Goal: Information Seeking & Learning: Learn about a topic

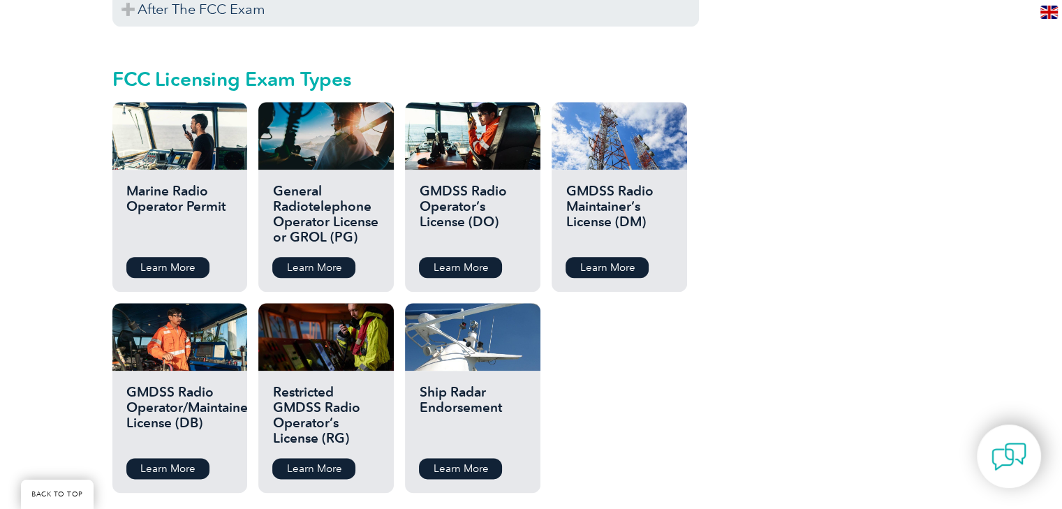
scroll to position [1590, 0]
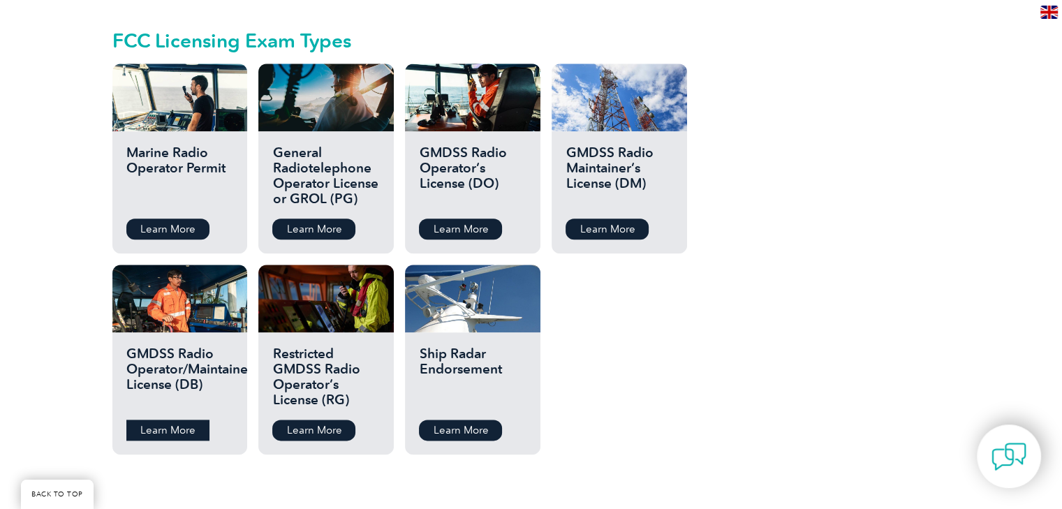
click at [191, 420] on link "Learn More" at bounding box center [167, 430] width 83 height 21
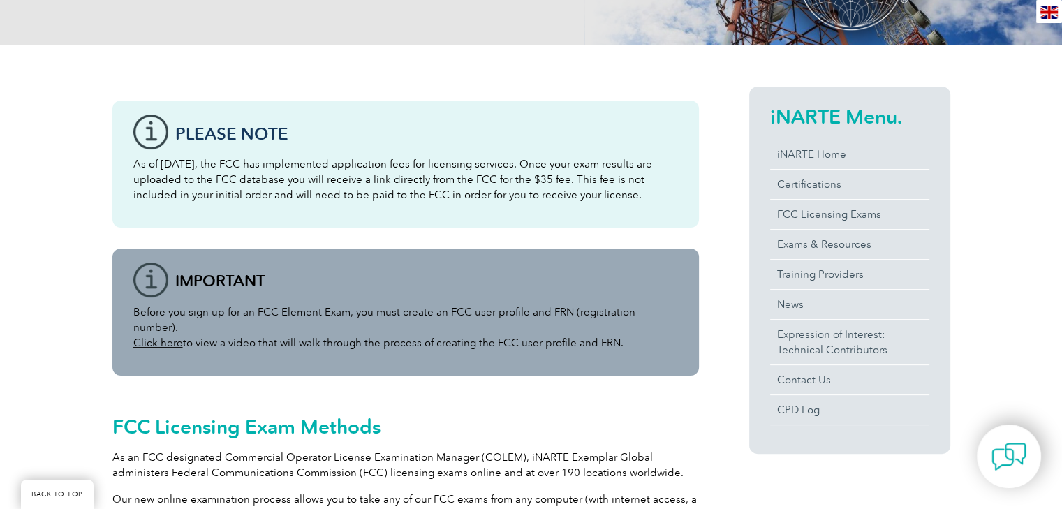
scroll to position [334, 0]
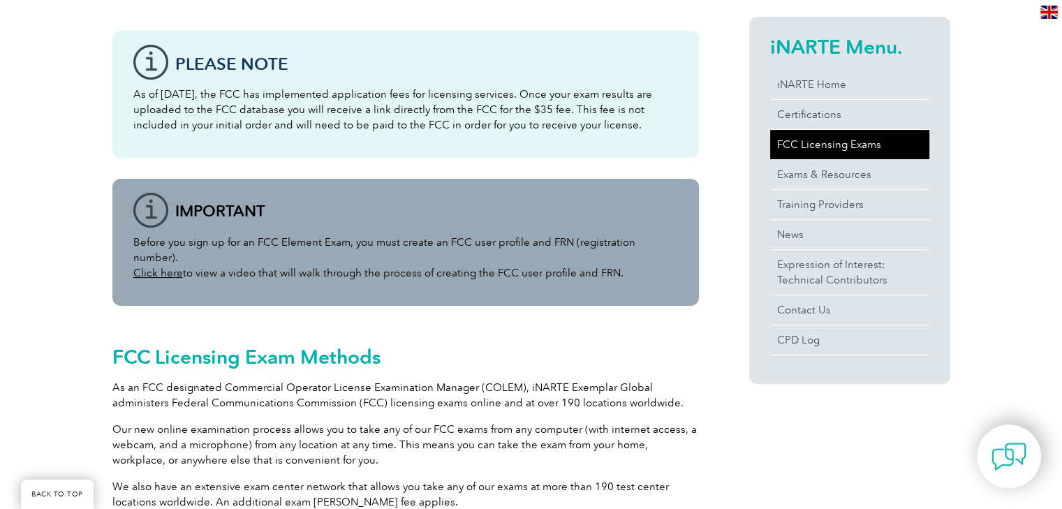
click at [846, 149] on link "FCC Licensing Exams" at bounding box center [849, 144] width 159 height 29
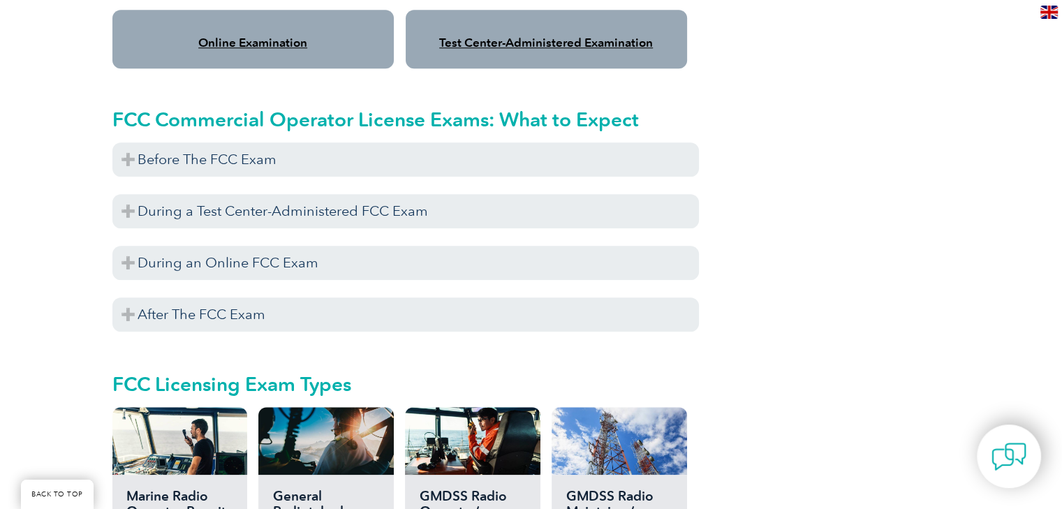
scroll to position [1257, 0]
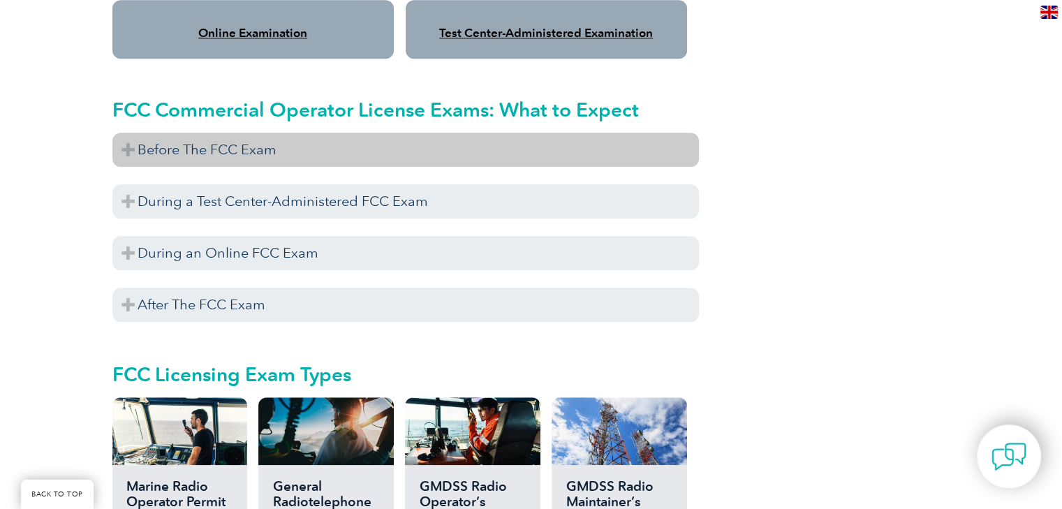
click at [224, 133] on h3 "Before The FCC Exam" at bounding box center [405, 150] width 586 height 34
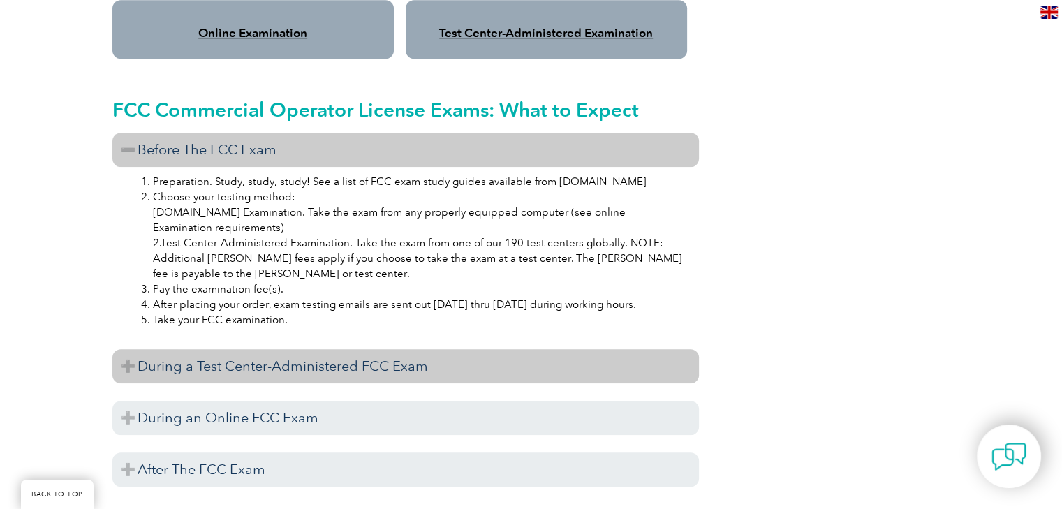
click at [148, 349] on h3 "During a Test Center-Administered FCC Exam" at bounding box center [405, 366] width 586 height 34
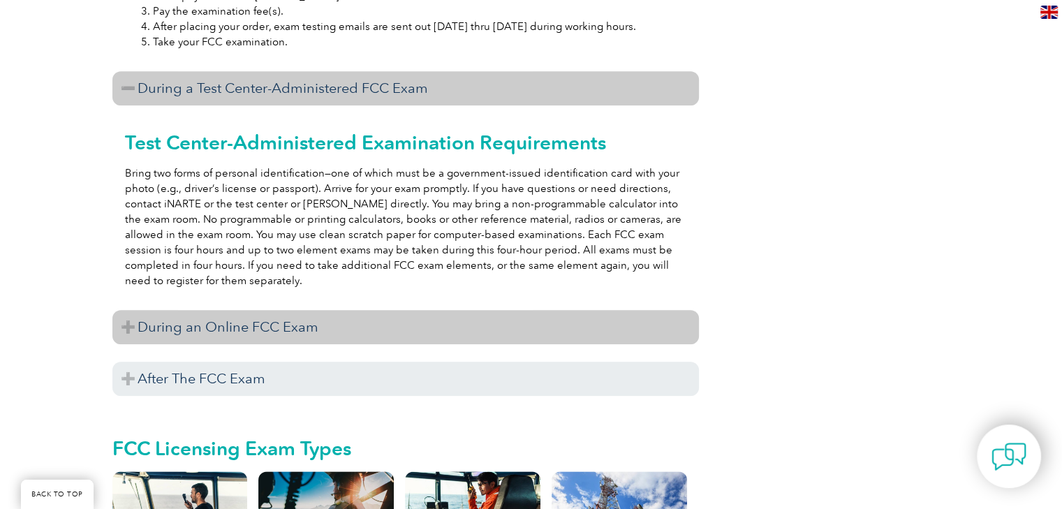
scroll to position [1536, 0]
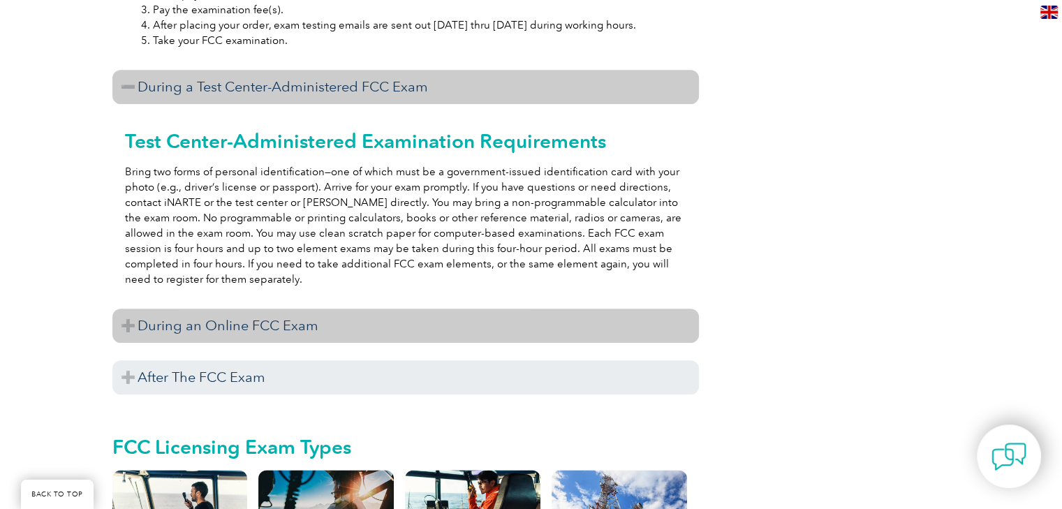
click at [244, 311] on h3 "During an Online FCC Exam" at bounding box center [405, 326] width 586 height 34
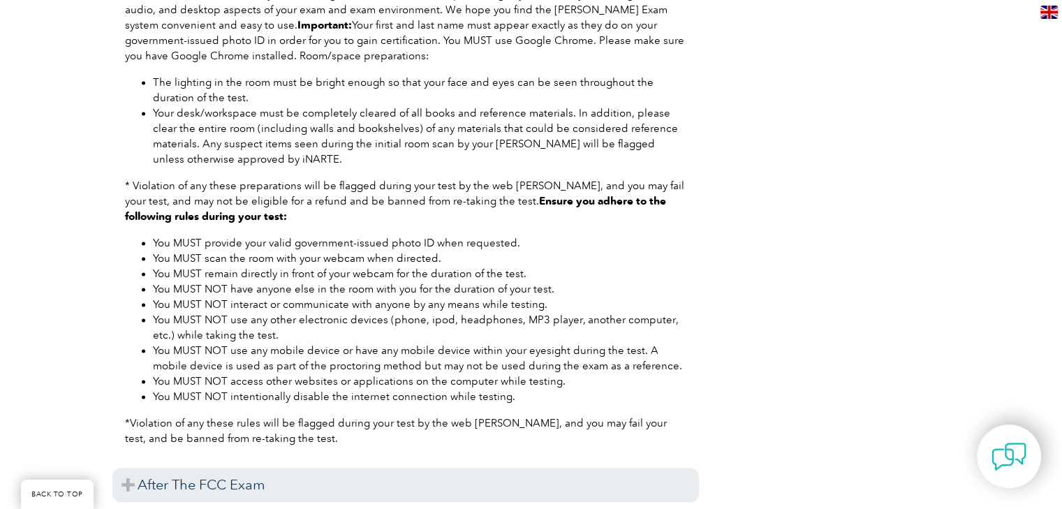
scroll to position [2095, 0]
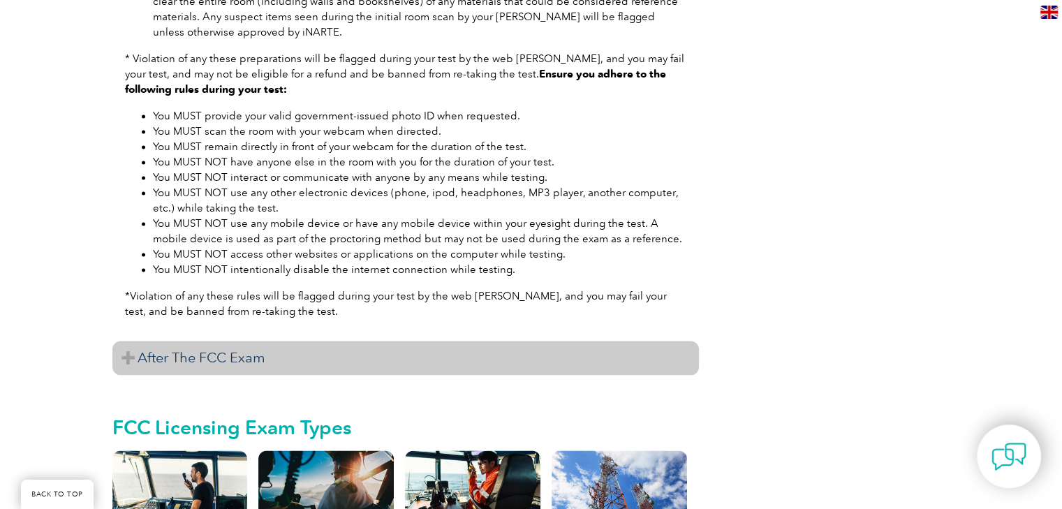
click at [205, 341] on h3 "After The FCC Exam" at bounding box center [405, 358] width 586 height 34
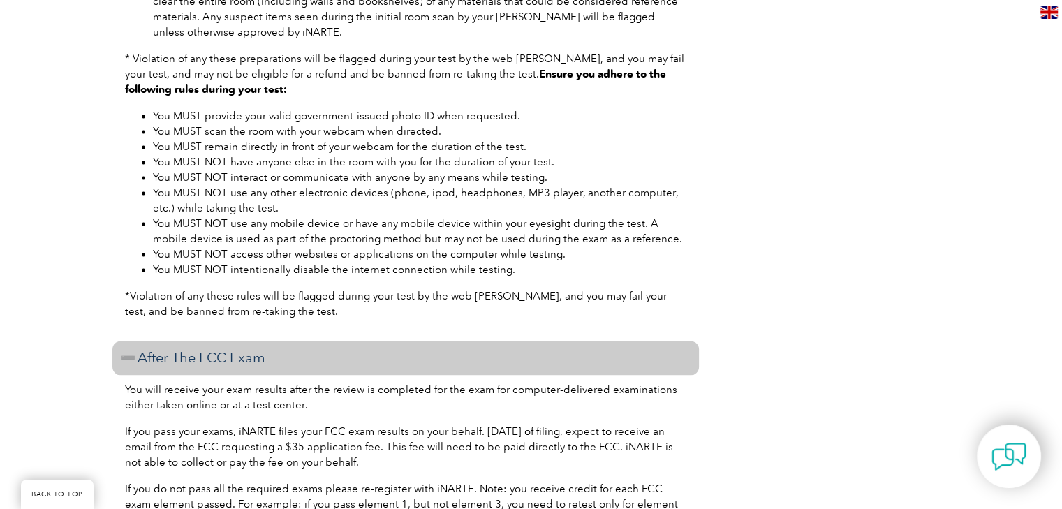
click at [205, 341] on h3 "After The FCC Exam" at bounding box center [405, 358] width 586 height 34
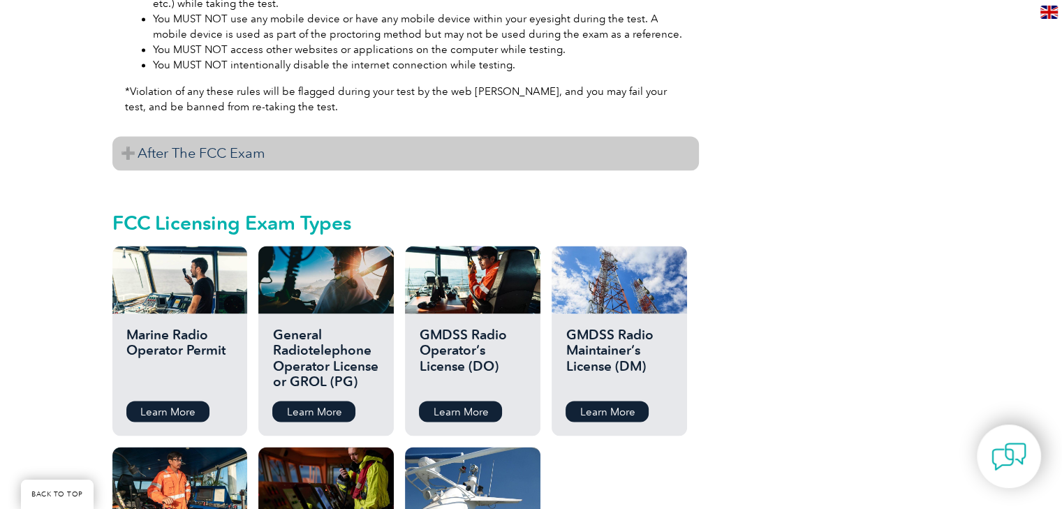
scroll to position [2304, 0]
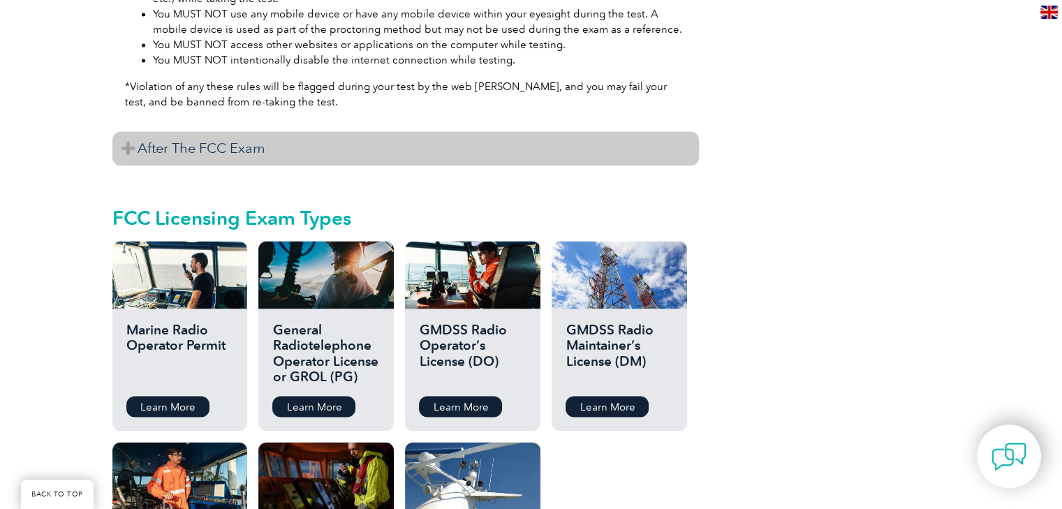
click at [254, 131] on h3 "After The FCC Exam" at bounding box center [405, 148] width 586 height 34
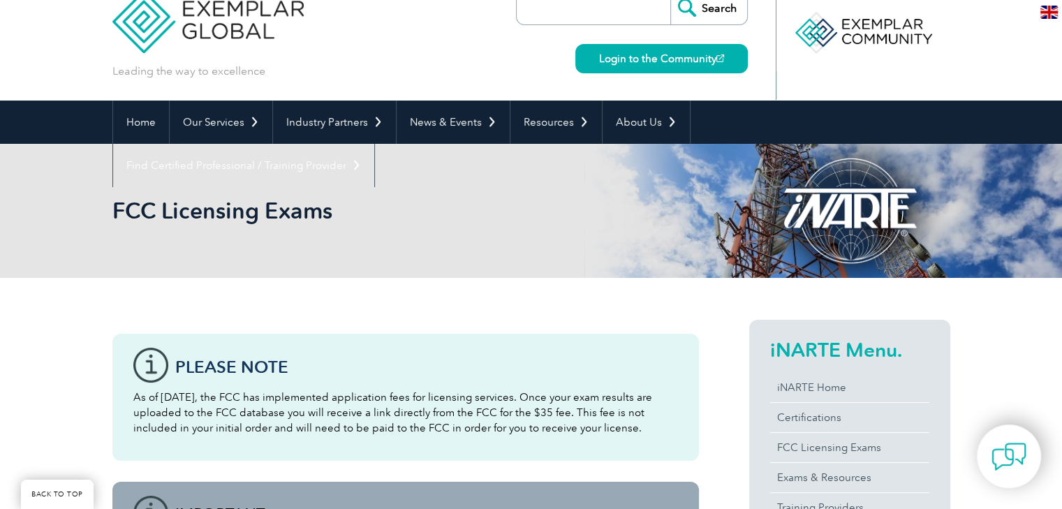
scroll to position [0, 0]
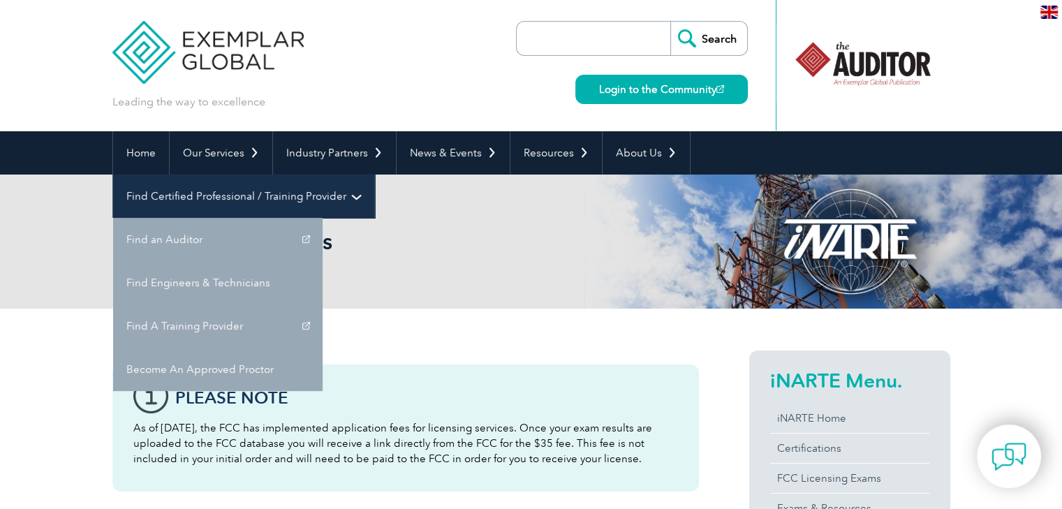
click at [374, 175] on link "Find Certified Professional / Training Provider" at bounding box center [243, 196] width 261 height 43
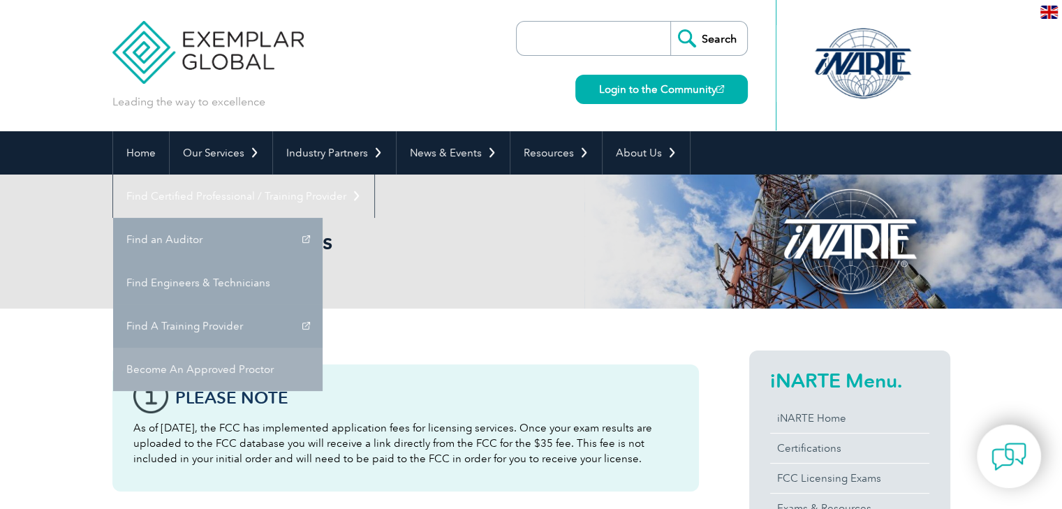
click at [323, 348] on link "Become An Approved Proctor" at bounding box center [217, 369] width 209 height 43
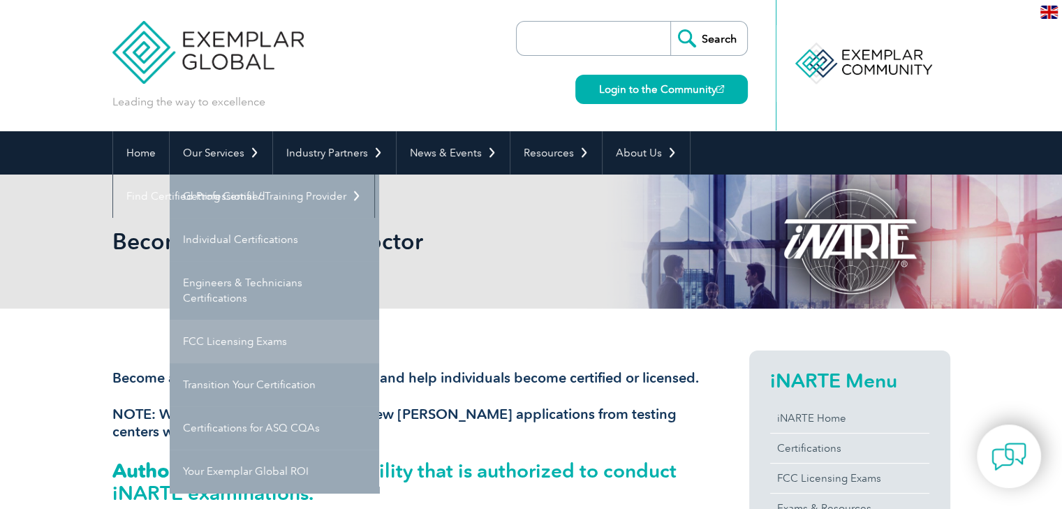
click at [218, 350] on link "FCC Licensing Exams" at bounding box center [274, 341] width 209 height 43
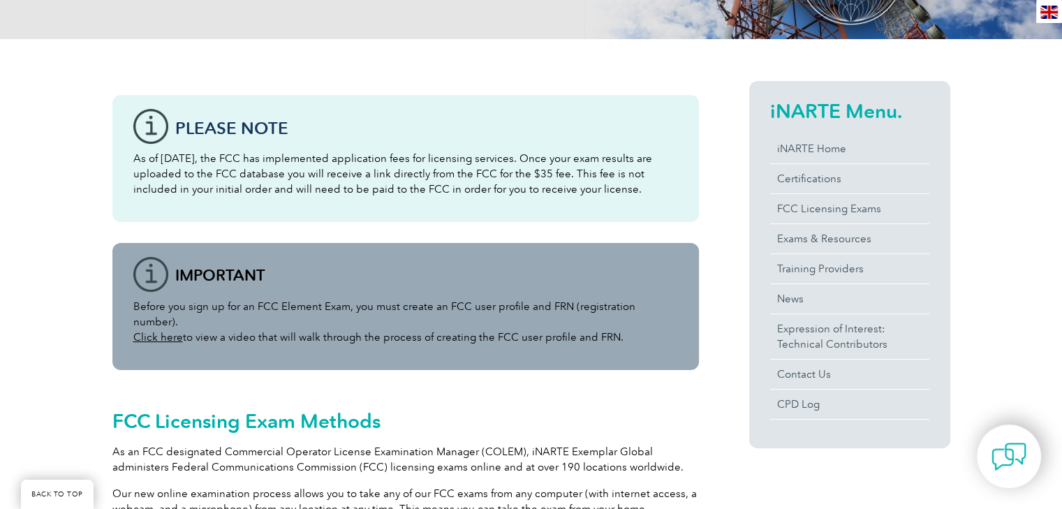
scroll to position [339, 0]
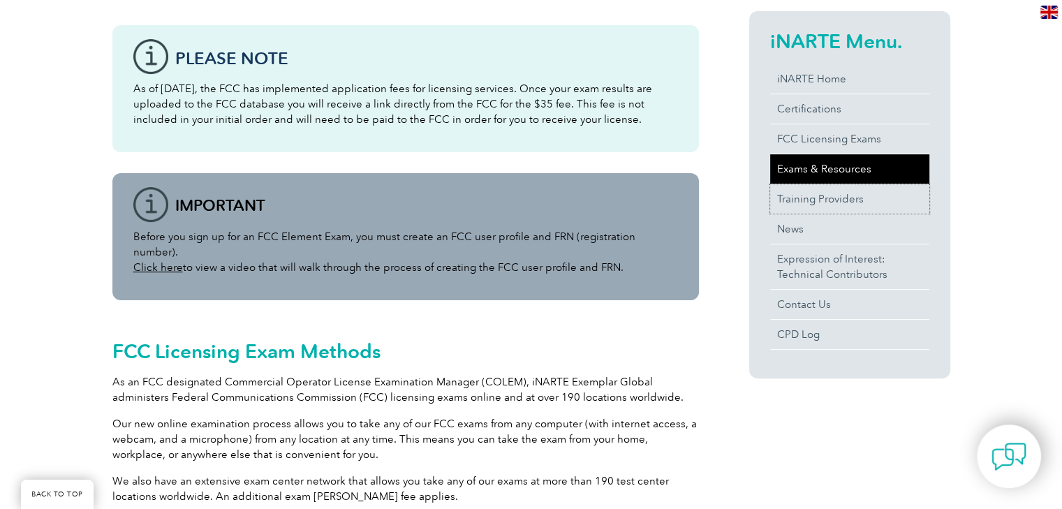
drag, startPoint x: 832, startPoint y: 188, endPoint x: 848, endPoint y: 177, distance: 19.0
drag, startPoint x: 848, startPoint y: 177, endPoint x: 814, endPoint y: 458, distance: 283.4
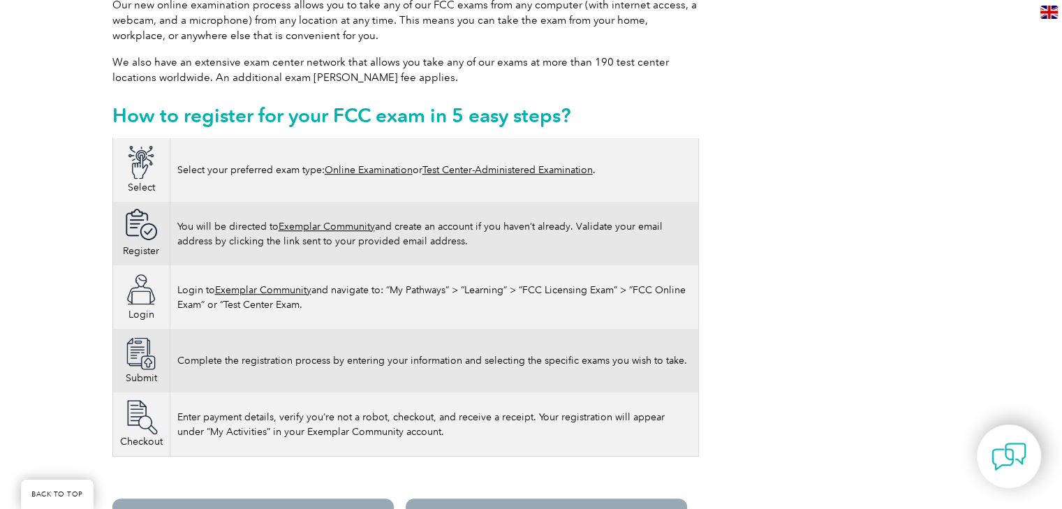
scroll to position [1038, 0]
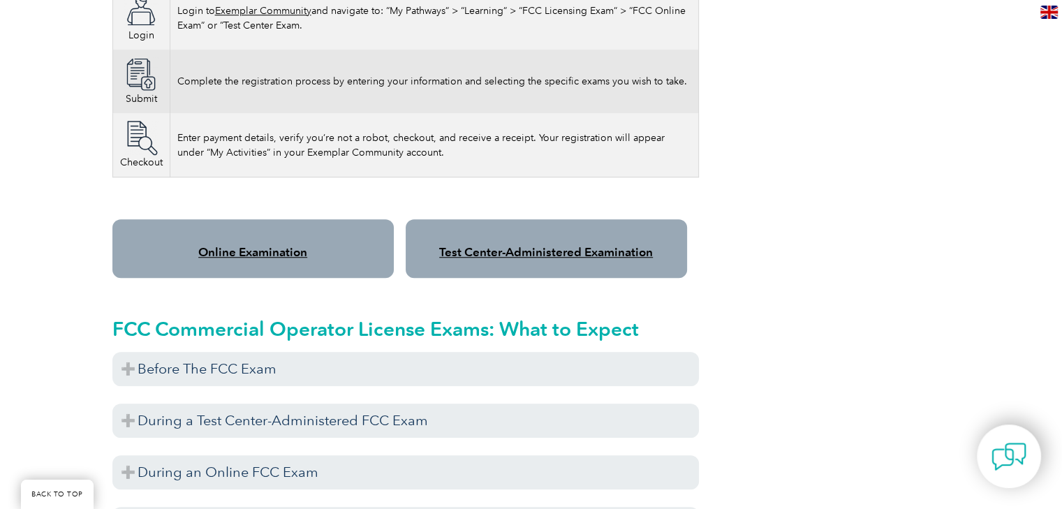
click at [592, 245] on link "Test Center-Administered Examination" at bounding box center [546, 252] width 214 height 14
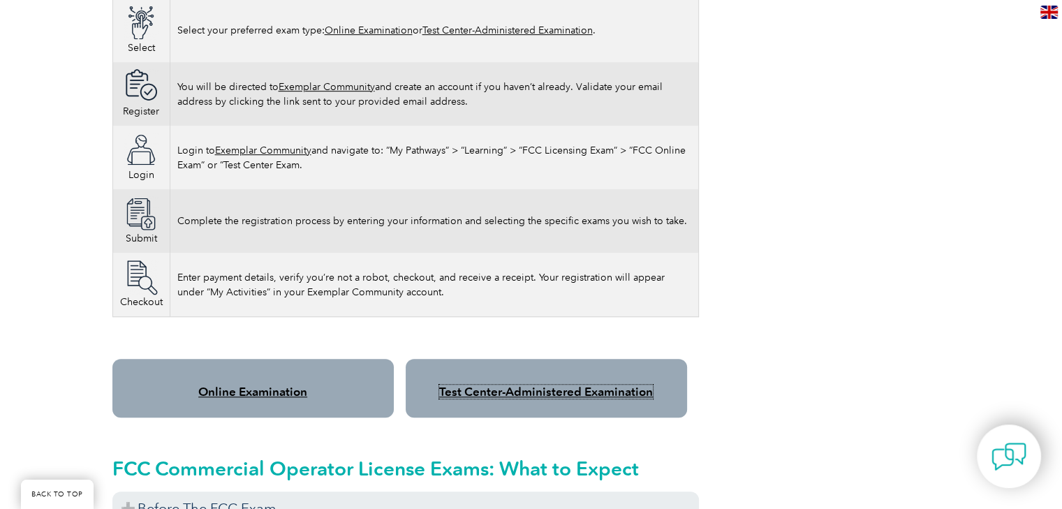
scroll to position [828, 0]
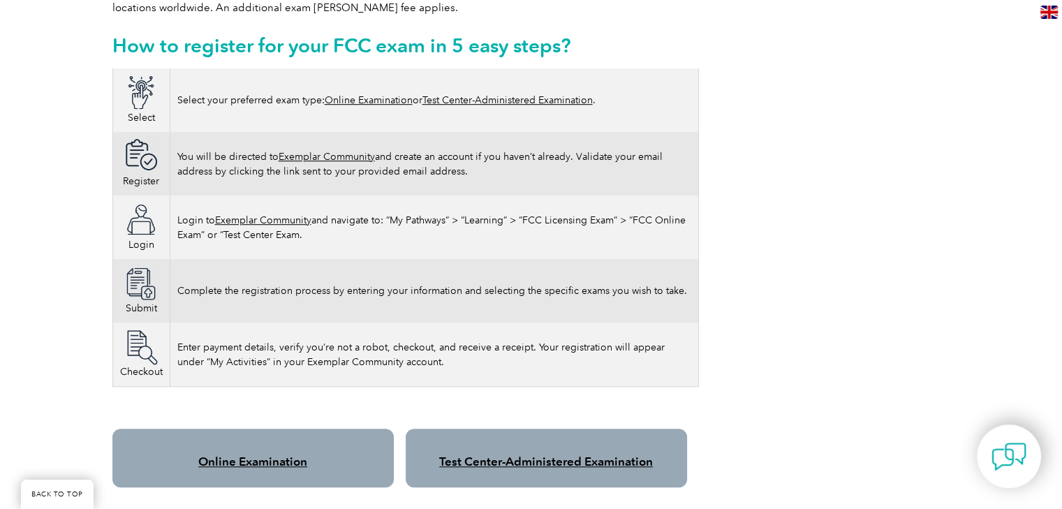
click at [348, 151] on link "Exemplar Community" at bounding box center [327, 157] width 96 height 12
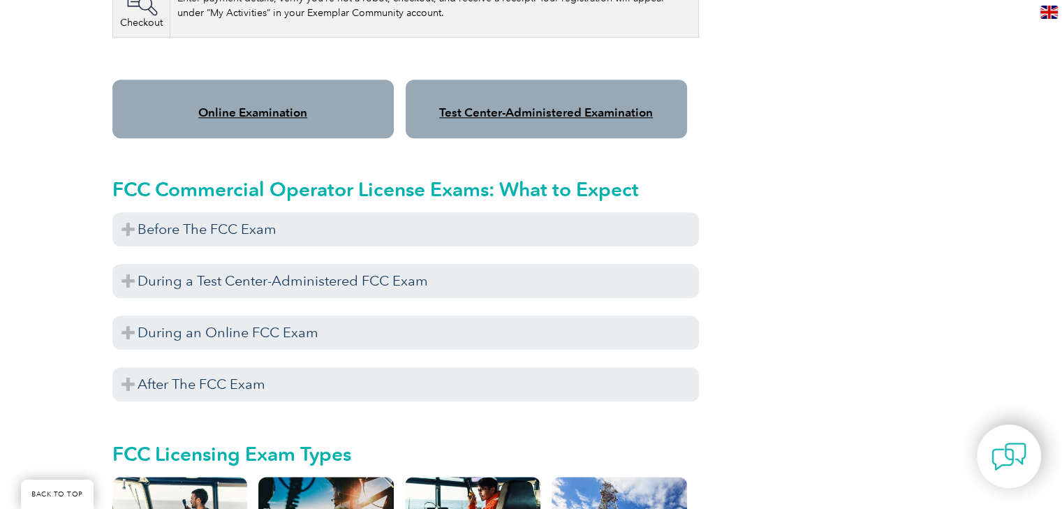
scroll to position [1247, 0]
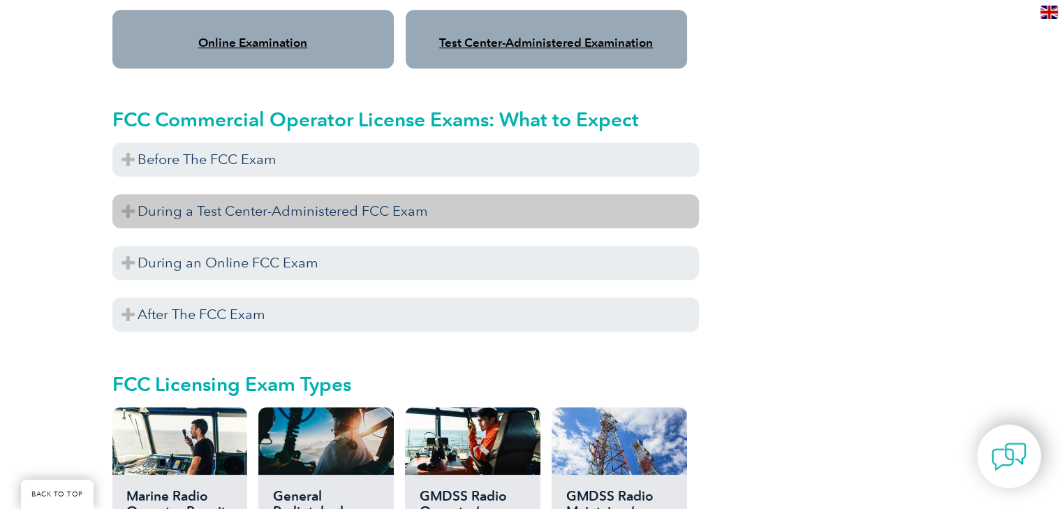
click at [392, 194] on h3 "During a Test Center-Administered FCC Exam" at bounding box center [405, 211] width 586 height 34
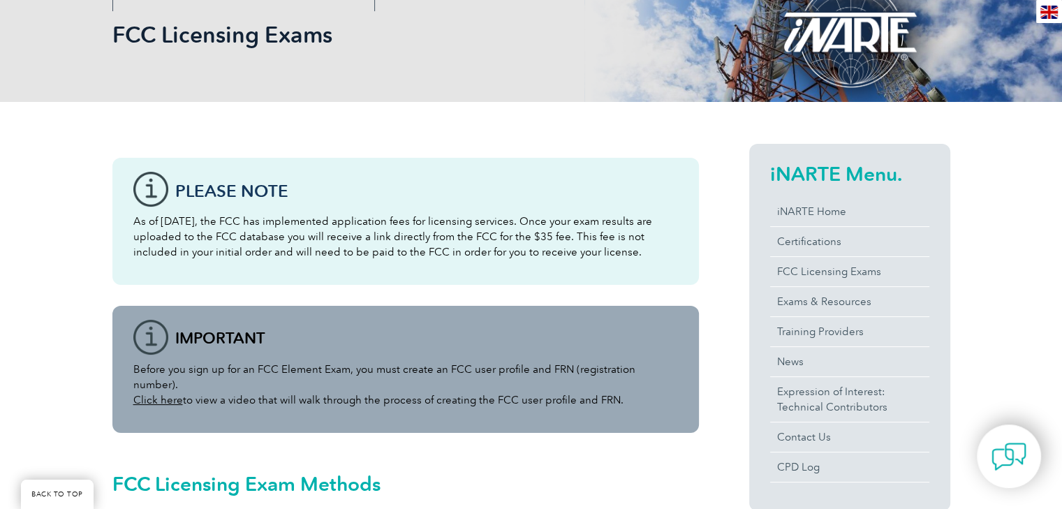
scroll to position [209, 0]
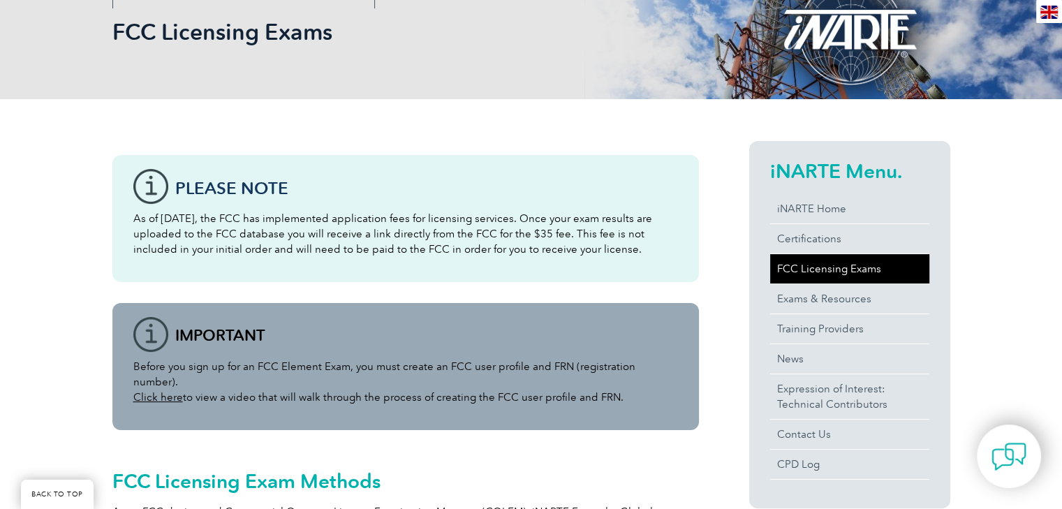
click at [836, 269] on link "FCC Licensing Exams" at bounding box center [849, 268] width 159 height 29
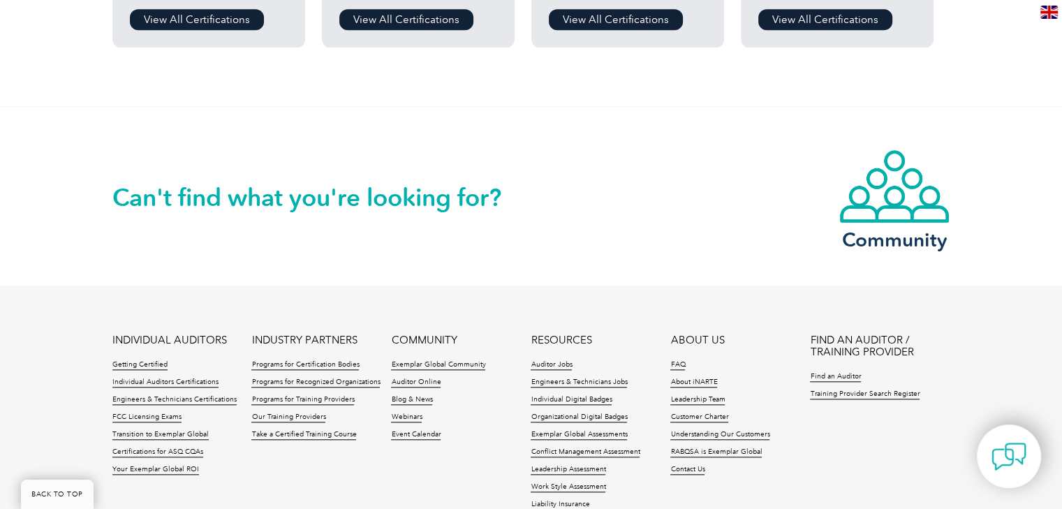
scroll to position [1396, 0]
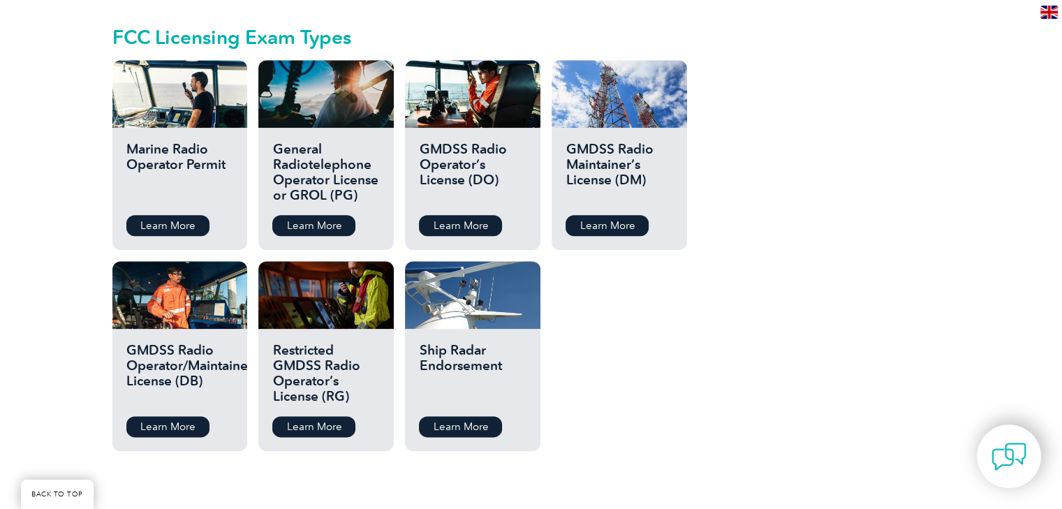
scroll to position [1606, 0]
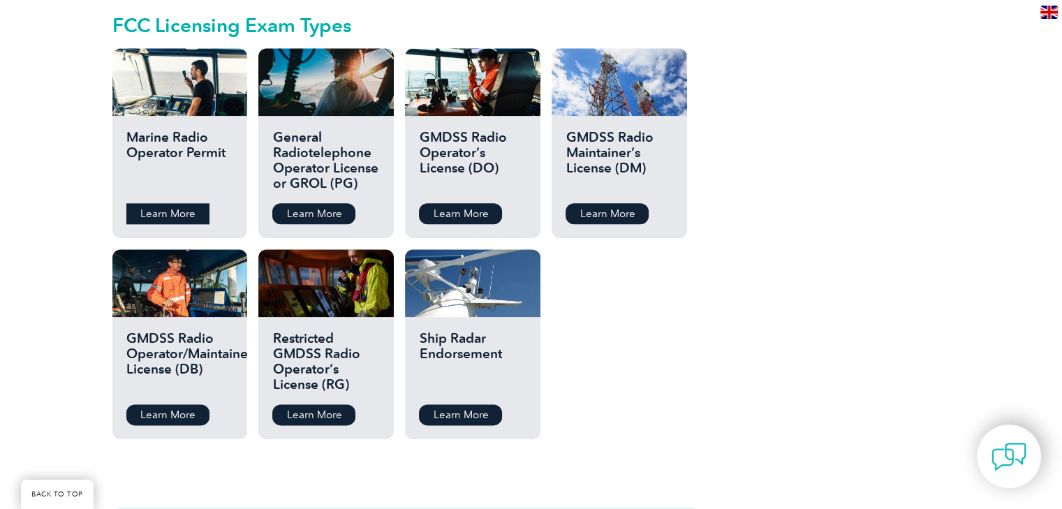
click at [165, 203] on link "Learn More" at bounding box center [167, 213] width 83 height 21
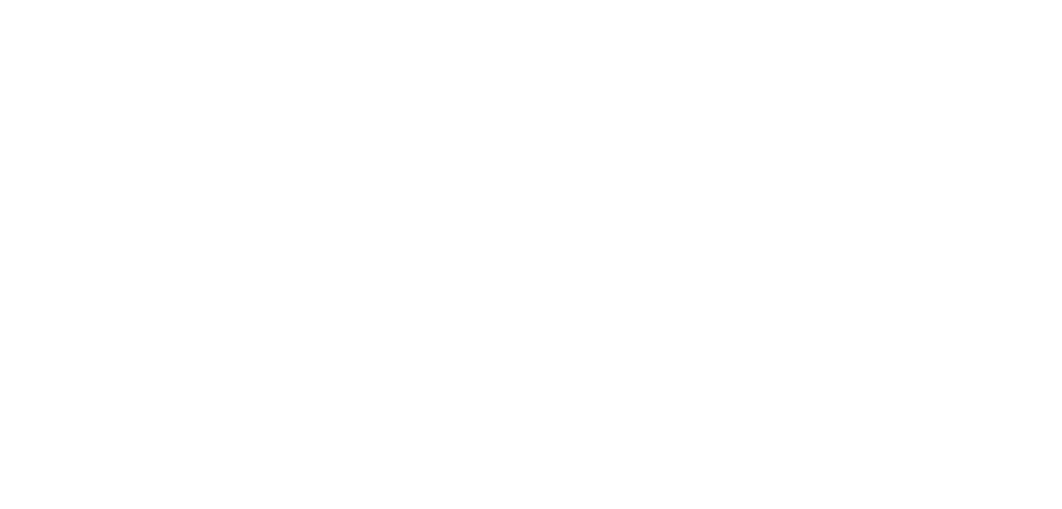
scroll to position [1606, 0]
